Goal: Information Seeking & Learning: Learn about a topic

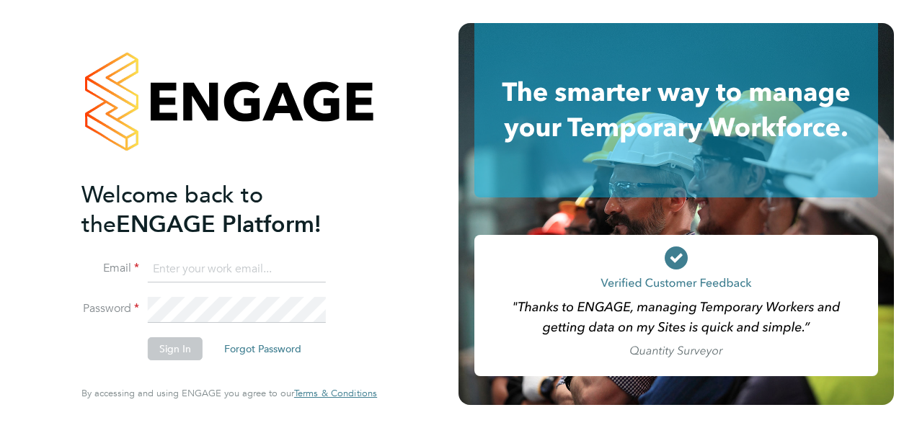
type input "[EMAIL_ADDRESS][DOMAIN_NAME]"
click at [174, 360] on li "Sign In Forgot Password" at bounding box center [221, 355] width 281 height 37
click at [173, 343] on button "Sign In" at bounding box center [175, 348] width 55 height 23
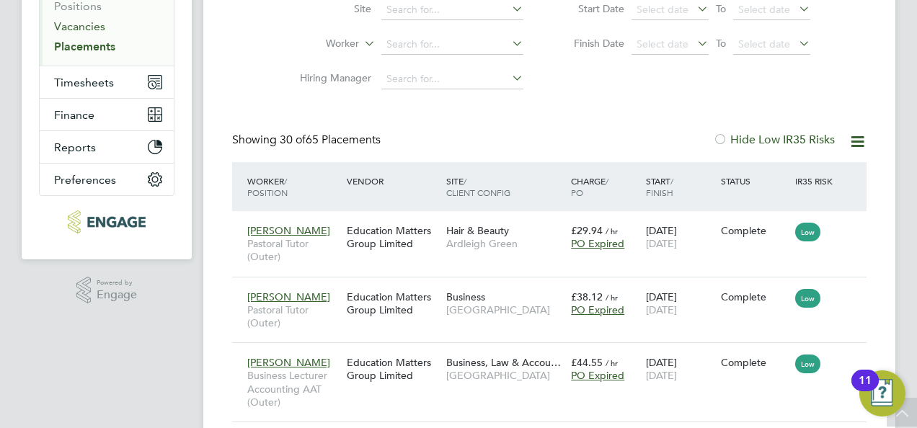
click at [86, 27] on link "Vacancies" at bounding box center [79, 26] width 51 height 14
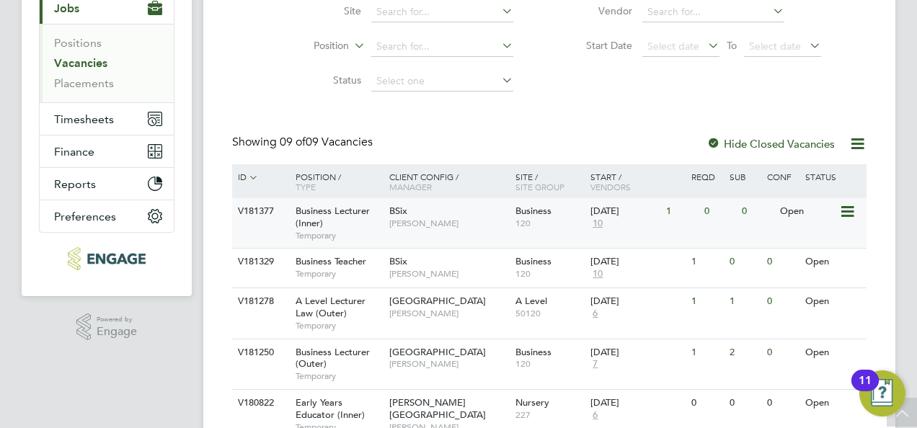
click at [357, 219] on div "Business Lecturer (Inner) Temporary" at bounding box center [335, 223] width 101 height 50
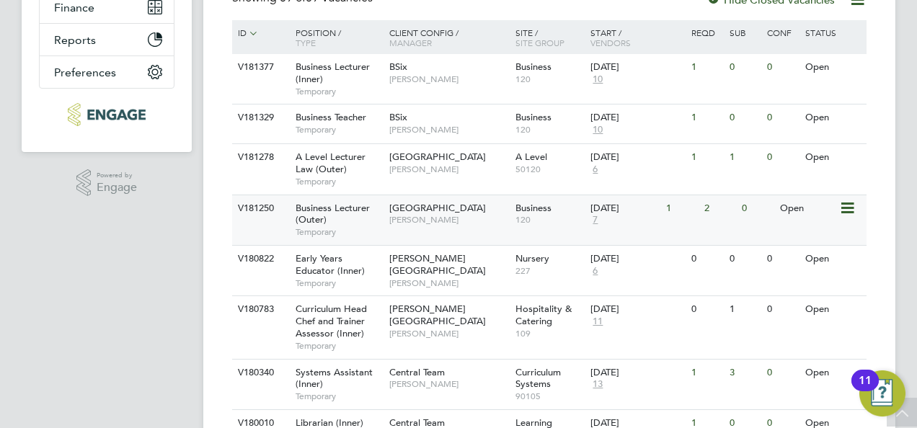
click at [340, 215] on div "Business Lecturer (Outer) Temporary" at bounding box center [335, 220] width 101 height 50
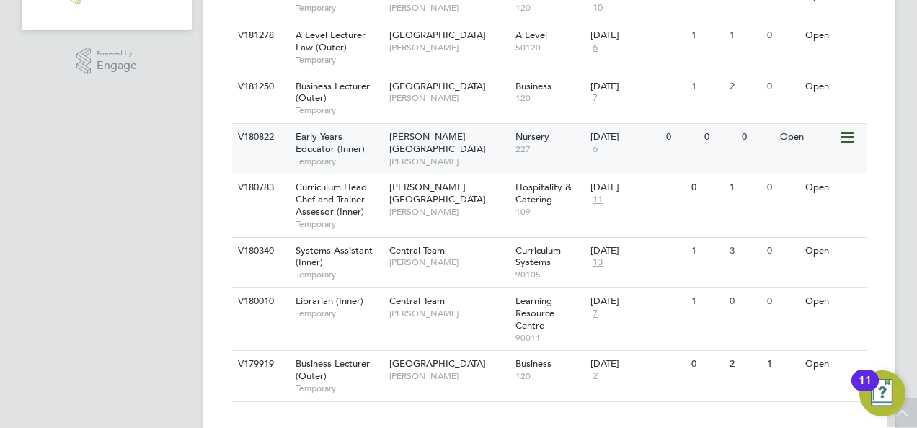
scroll to position [468, 0]
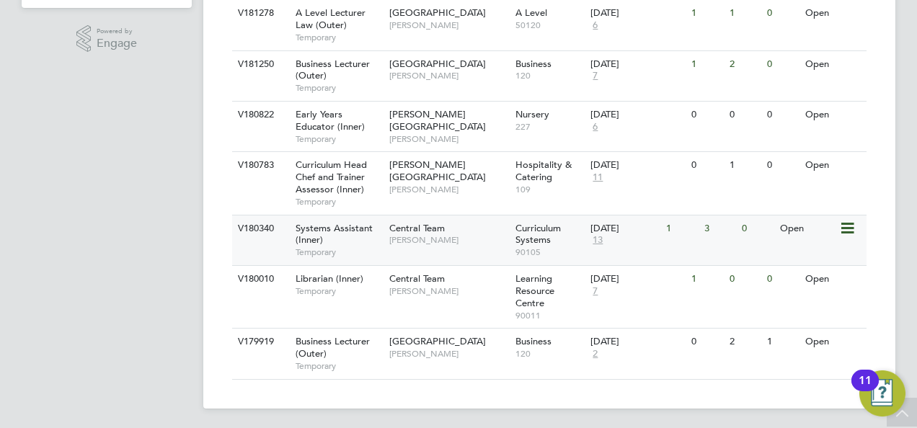
click at [355, 224] on span "Systems Assistant (Inner)" at bounding box center [333, 234] width 77 height 24
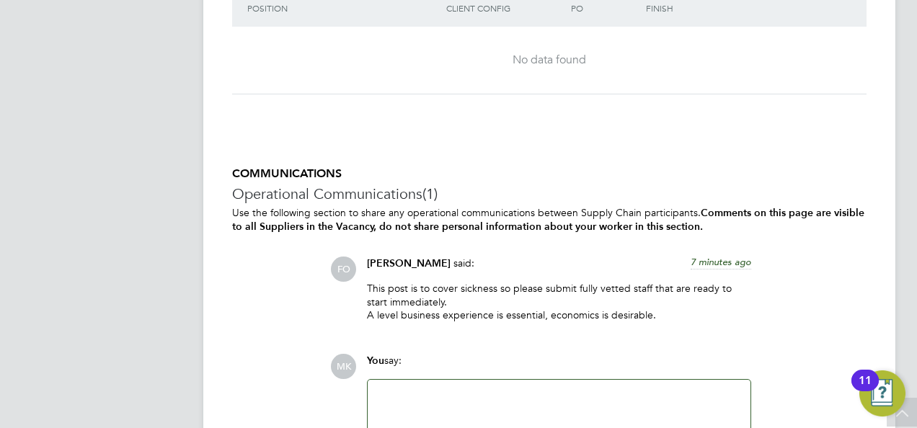
scroll to position [2144, 0]
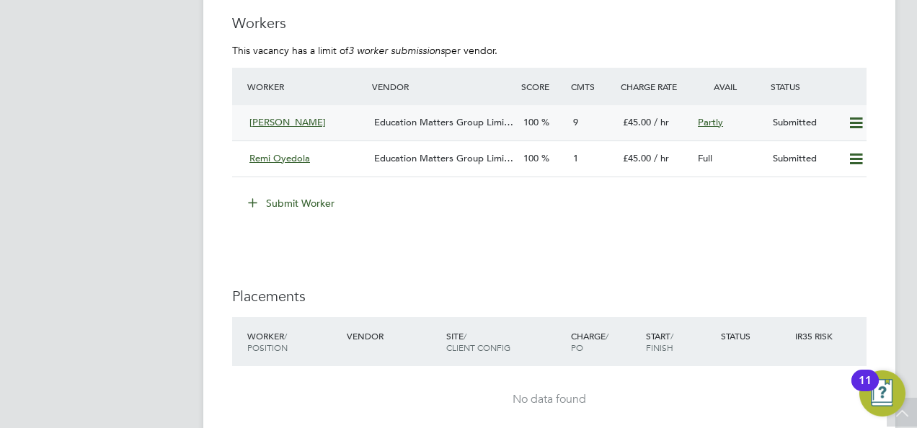
click at [439, 122] on span "Education Matters Group Limi…" at bounding box center [443, 122] width 139 height 12
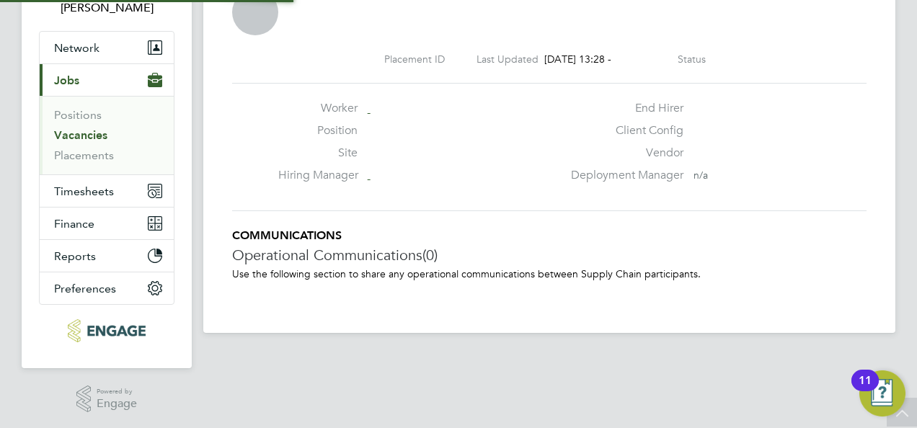
scroll to position [7, 7]
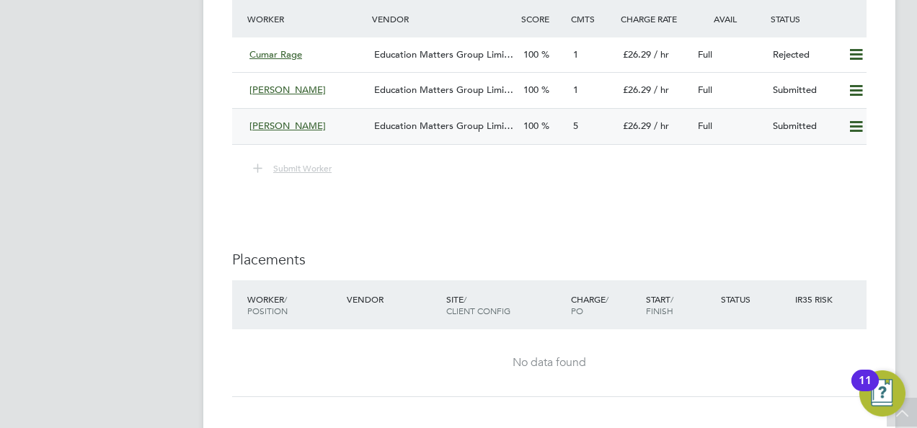
scroll to position [2239, 0]
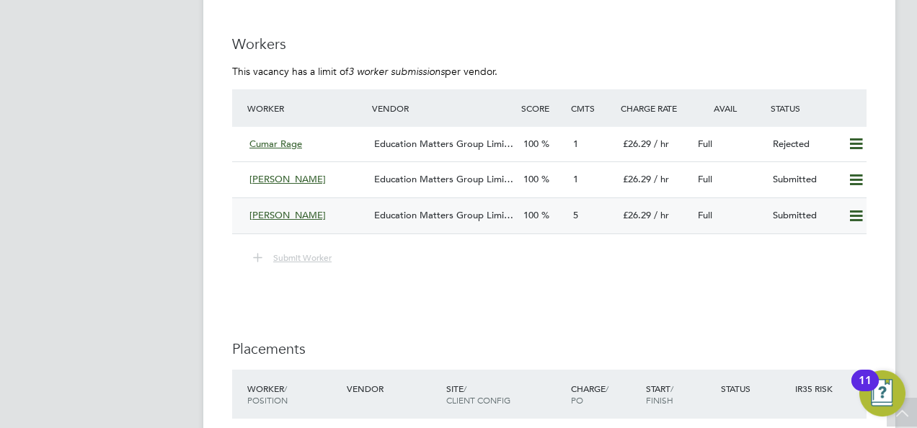
click at [449, 210] on span "Education Matters Group Limi…" at bounding box center [443, 215] width 139 height 12
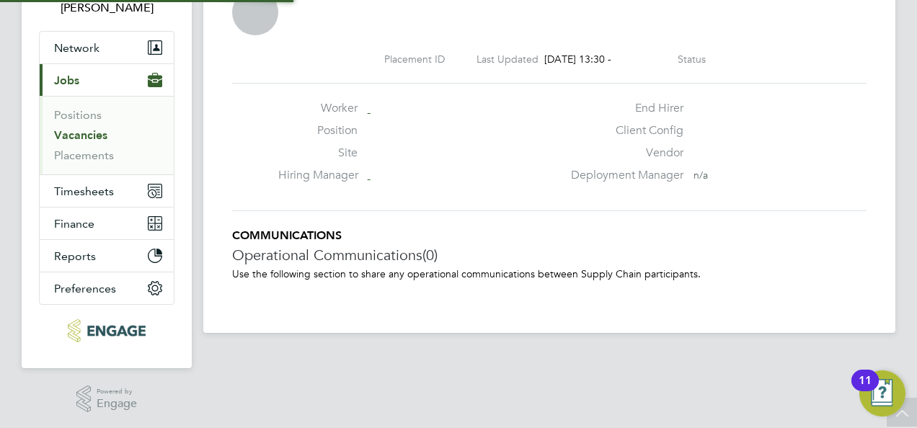
scroll to position [14, 206]
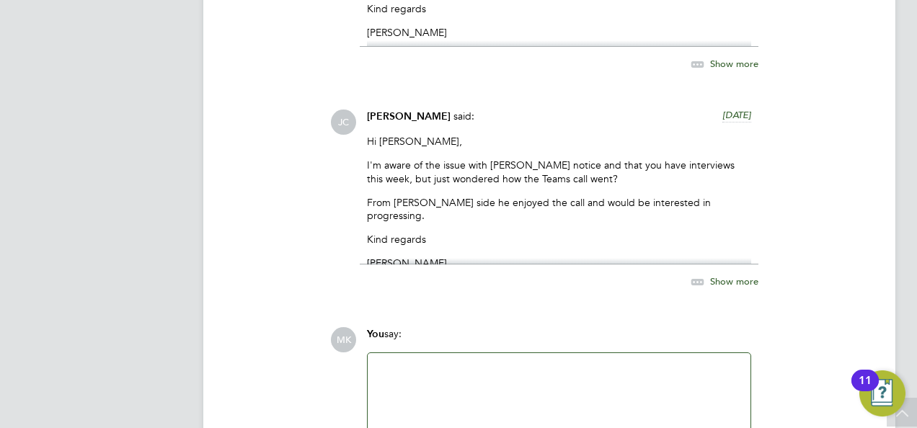
click at [726, 284] on span "Show more" at bounding box center [734, 281] width 48 height 12
